Goal: Check status

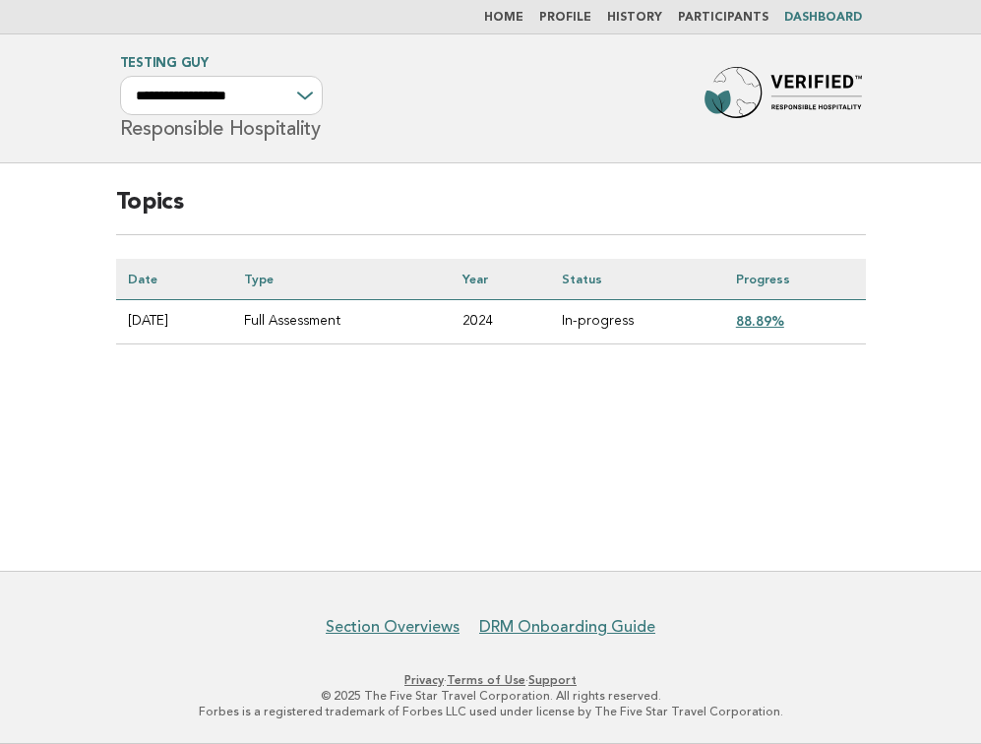
click at [776, 321] on link "88.89%" at bounding box center [760, 321] width 48 height 16
